Goal: Information Seeking & Learning: Learn about a topic

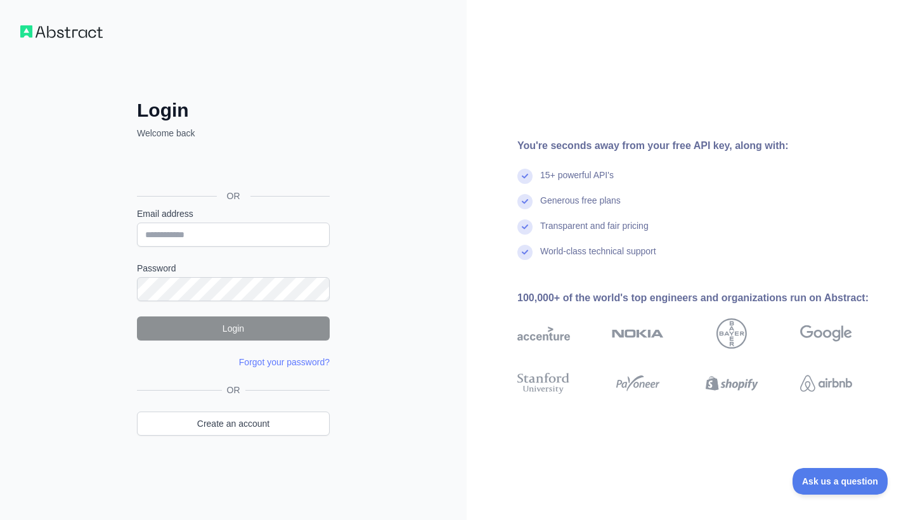
click at [226, 173] on div "Sign in with Google. Opens in new tab" at bounding box center [232, 167] width 190 height 28
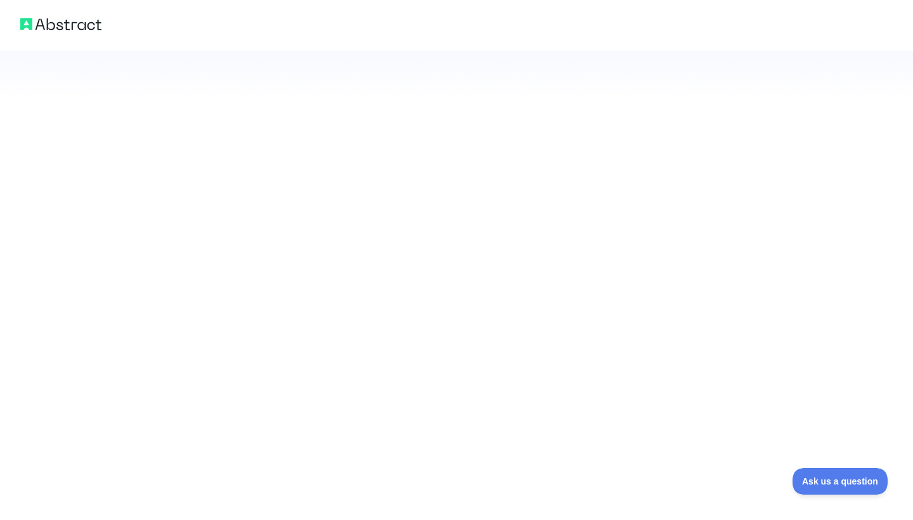
click at [338, 2] on div at bounding box center [456, 25] width 913 height 51
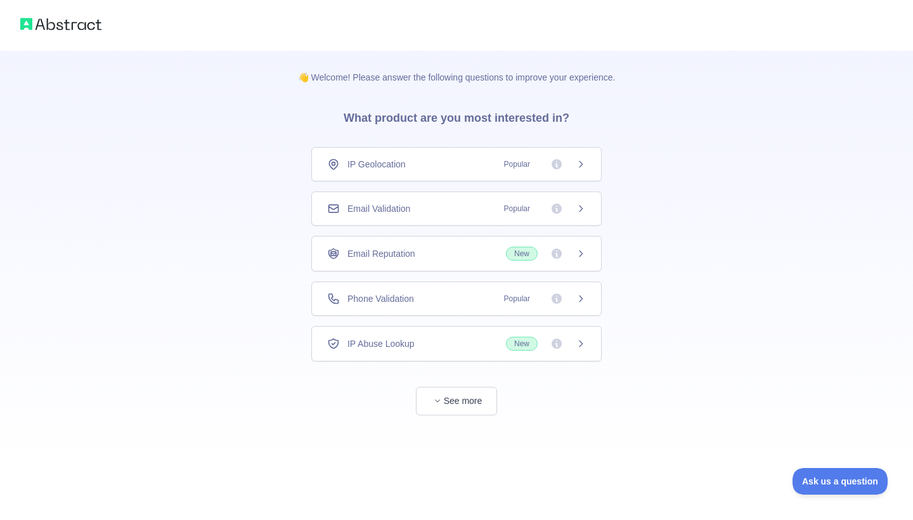
click at [377, 167] on span "IP Geolocation" at bounding box center [376, 164] width 58 height 13
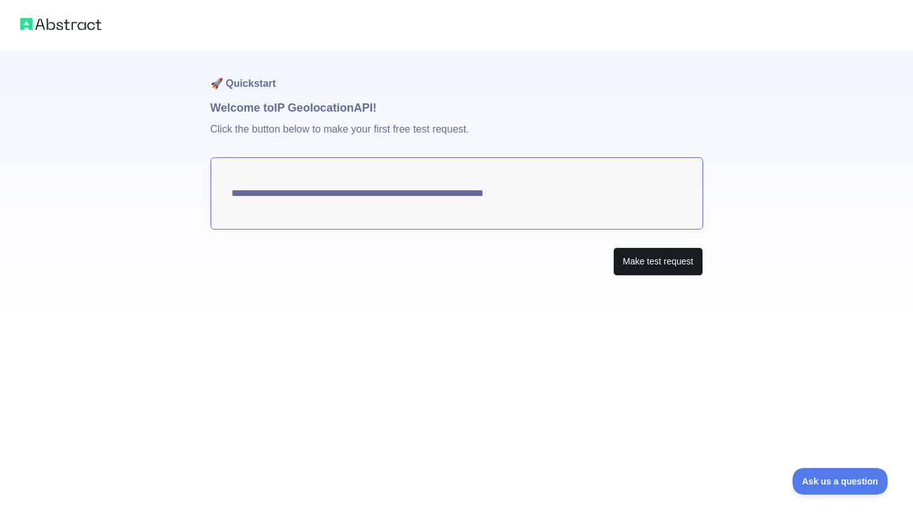
click at [646, 264] on button "Make test request" at bounding box center [657, 261] width 89 height 29
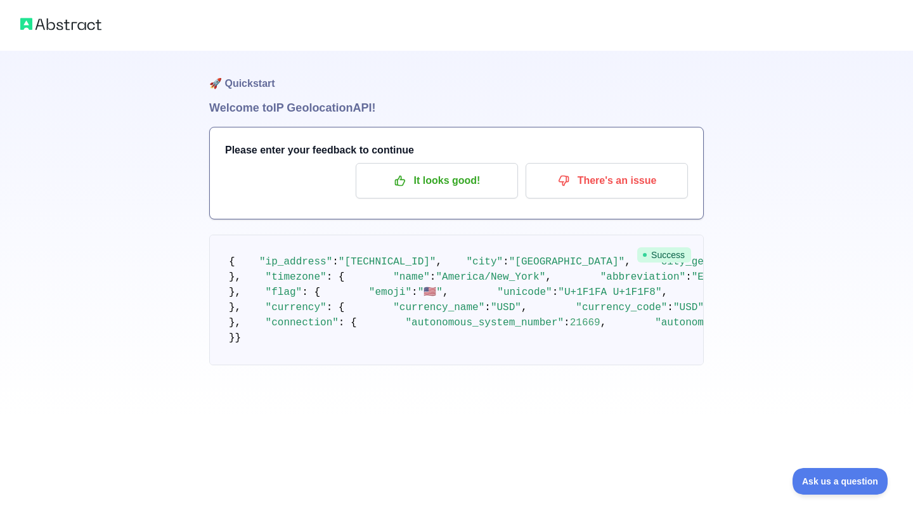
click at [61, 18] on img at bounding box center [60, 24] width 81 height 18
click at [73, 34] on div at bounding box center [456, 25] width 913 height 51
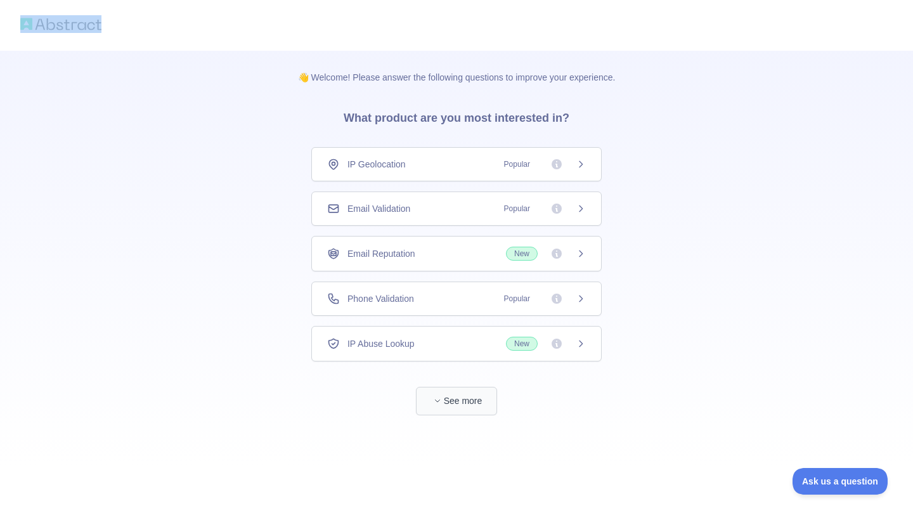
click at [439, 407] on span "button" at bounding box center [437, 400] width 13 height 13
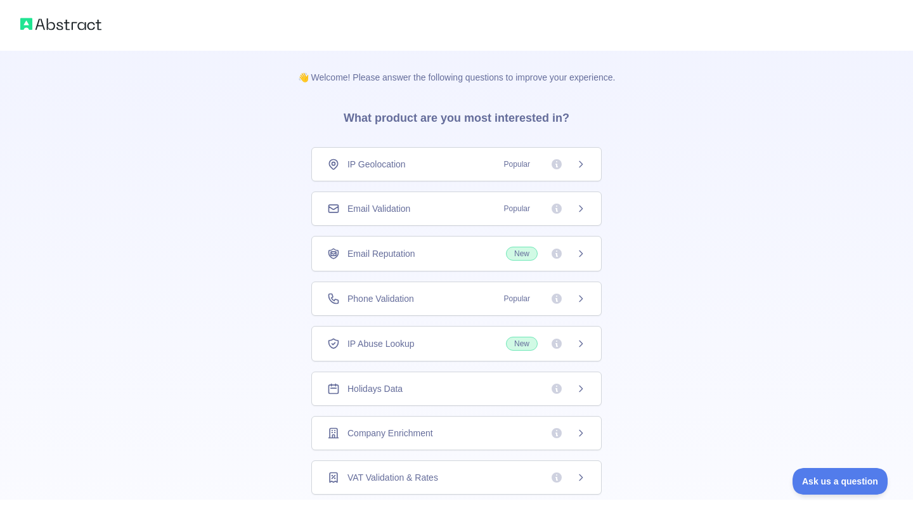
click at [415, 391] on div "Holidays Data" at bounding box center [456, 388] width 259 height 13
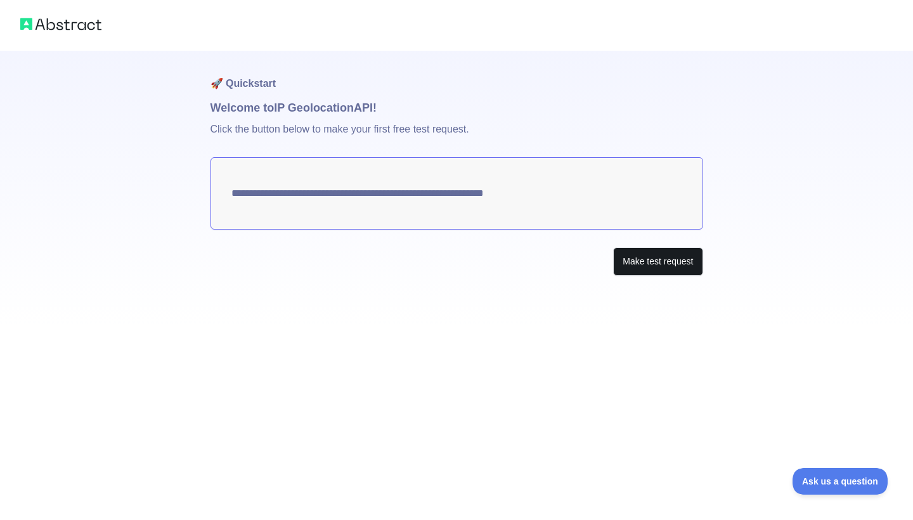
click at [640, 267] on button "Make test request" at bounding box center [657, 261] width 89 height 29
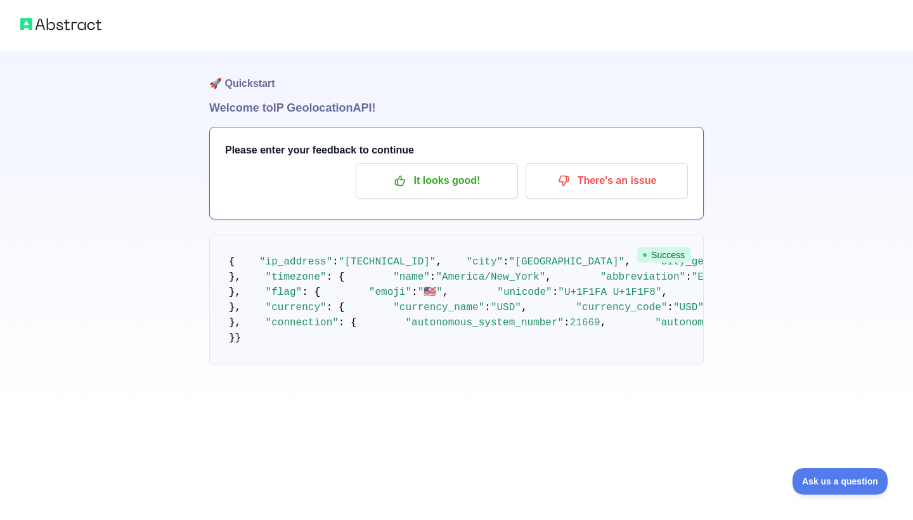
scroll to position [519, 0]
